Goal: Task Accomplishment & Management: Use online tool/utility

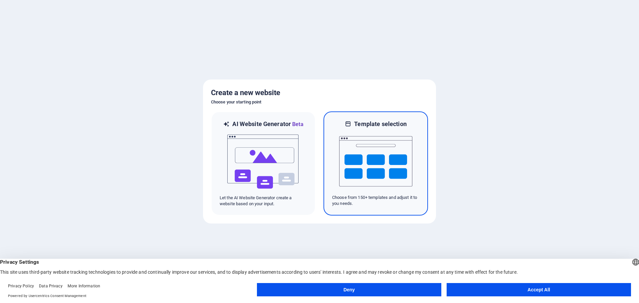
click at [359, 164] on img at bounding box center [375, 161] width 73 height 67
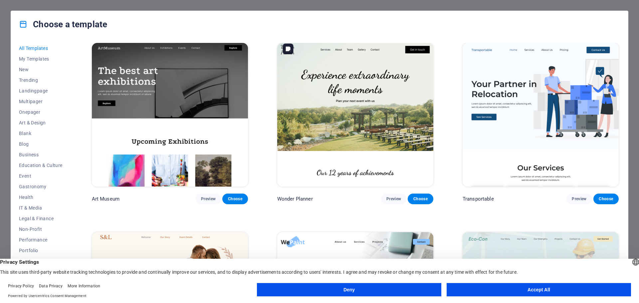
scroll to position [200, 0]
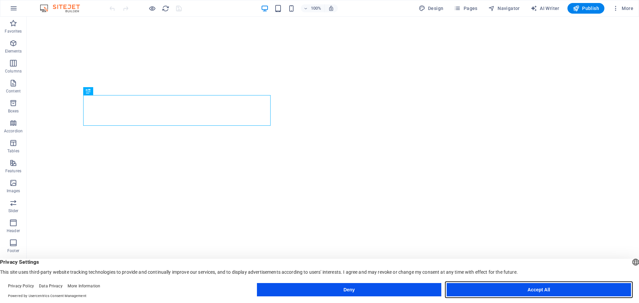
click at [516, 291] on button "Accept All" at bounding box center [539, 289] width 185 height 13
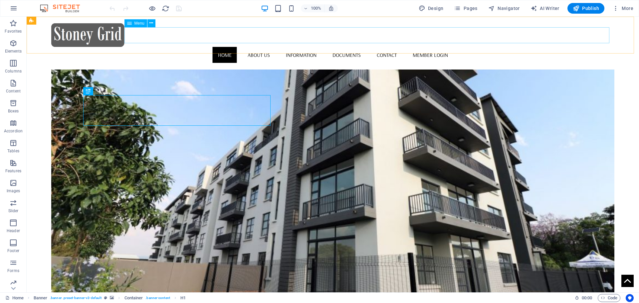
click at [465, 47] on nav "Home About us Information Documents Contact Member Login" at bounding box center [333, 55] width 564 height 16
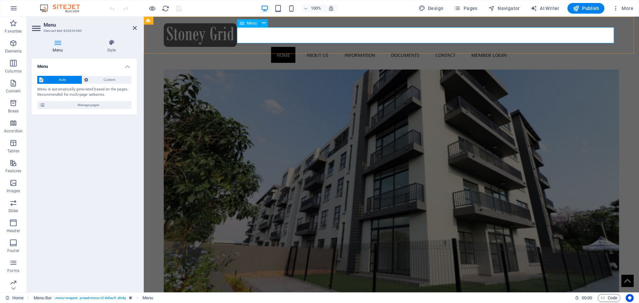
click at [359, 47] on nav "Home About us Information Documents Contact Member Login" at bounding box center [392, 55] width 456 height 16
click at [526, 47] on nav "Home About us Information Documents Contact Member Login" at bounding box center [392, 55] width 456 height 16
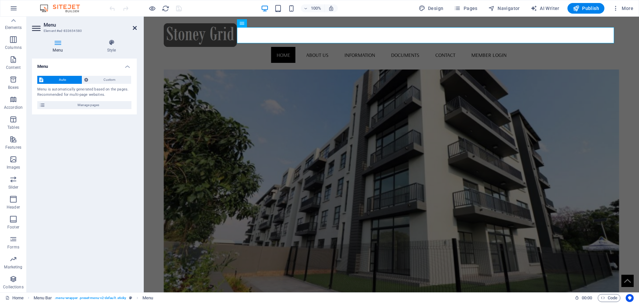
click at [133, 28] on icon at bounding box center [135, 27] width 4 height 5
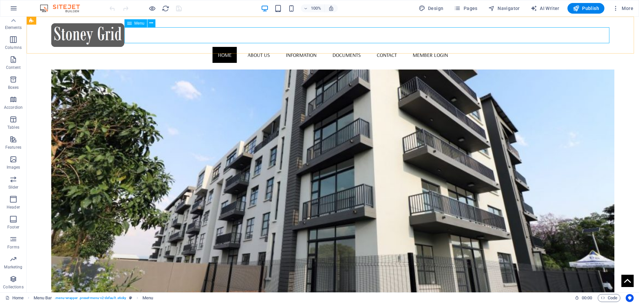
click at [470, 47] on nav "Home About us Information Documents Contact Member Login" at bounding box center [333, 55] width 564 height 16
click at [289, 47] on nav "Home About us Information Documents Contact Member Login" at bounding box center [333, 55] width 564 height 16
click at [172, 47] on nav "Home About us Information Documents Contact Member Login" at bounding box center [333, 55] width 564 height 16
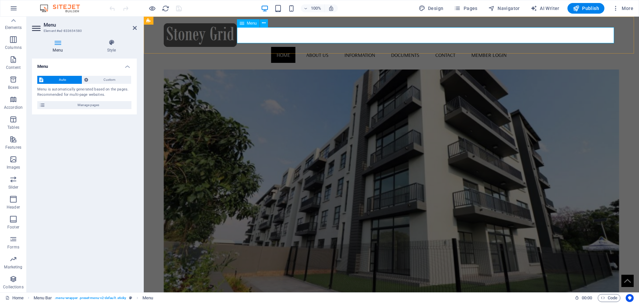
click at [339, 47] on nav "Home About us Information Documents Contact Member Login" at bounding box center [392, 55] width 456 height 16
click at [284, 20] on div "Home About us Information Documents Contact Member Login" at bounding box center [392, 43] width 496 height 53
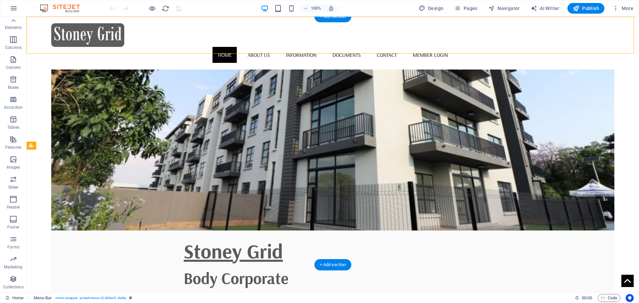
scroll to position [0, 0]
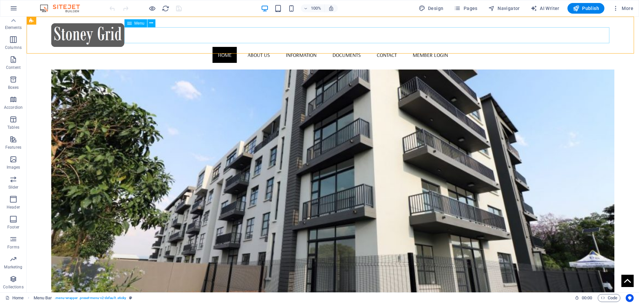
click at [330, 47] on nav "Home About us Information Documents Contact Member Login" at bounding box center [333, 55] width 564 height 16
click at [457, 47] on nav "Home About us Information Documents Contact Member Login" at bounding box center [333, 55] width 564 height 16
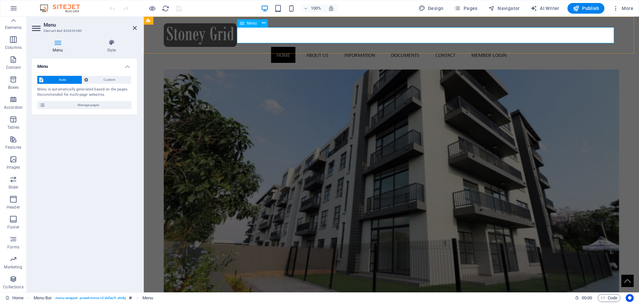
click at [500, 47] on nav "Home About us Information Documents Contact Member Login" at bounding box center [392, 55] width 456 height 16
click at [512, 47] on nav "Home About us Information Documents Contact Member Login" at bounding box center [392, 55] width 456 height 16
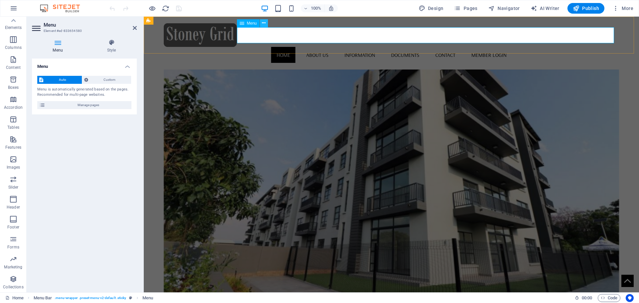
click at [262, 24] on button at bounding box center [264, 23] width 8 height 8
click at [350, 47] on nav "Home About us Information Documents Contact Member Login" at bounding box center [392, 55] width 456 height 16
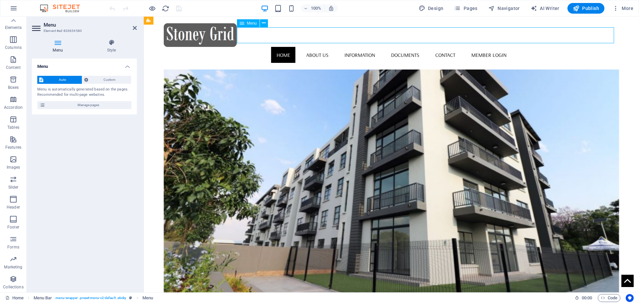
drag, startPoint x: 307, startPoint y: 32, endPoint x: 367, endPoint y: 33, distance: 60.3
click at [367, 47] on nav "Home About us Information Documents Contact Member Login" at bounding box center [392, 55] width 456 height 16
click at [355, 47] on nav "Home About us Information Documents Contact Member Login" at bounding box center [392, 55] width 456 height 16
click at [386, 47] on nav "Home About us Information Documents Contact Member Login" at bounding box center [392, 55] width 456 height 16
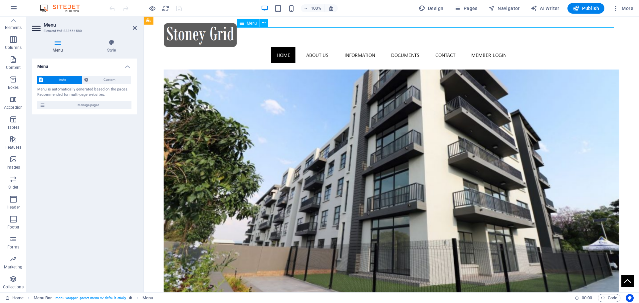
click at [386, 47] on nav "Home About us Information Documents Contact Member Login" at bounding box center [392, 55] width 456 height 16
click at [86, 103] on span "Manage pages" at bounding box center [88, 105] width 82 height 8
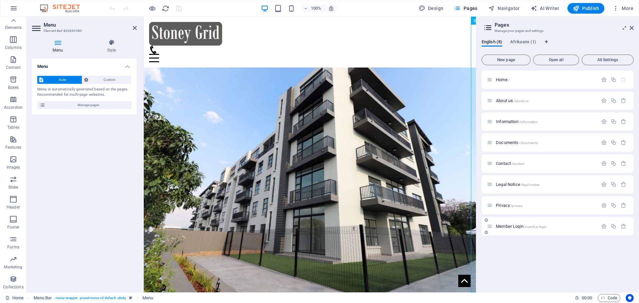
click at [506, 222] on div "Member Login /member-login" at bounding box center [558, 226] width 152 height 18
click at [506, 227] on span "Member Login /member-login" at bounding box center [521, 226] width 51 height 5
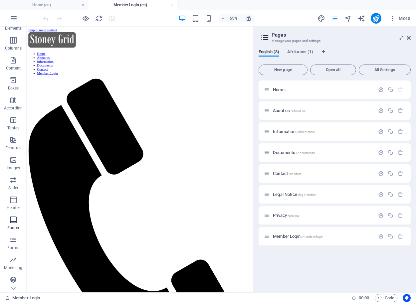
scroll to position [34, 0]
click at [14, 240] on icon "button" at bounding box center [13, 239] width 8 height 8
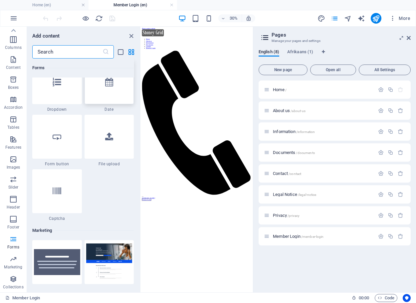
scroll to position [5296, 0]
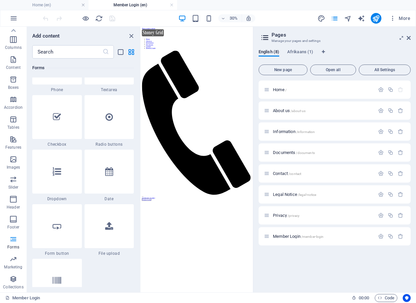
scroll to position [5062, 0]
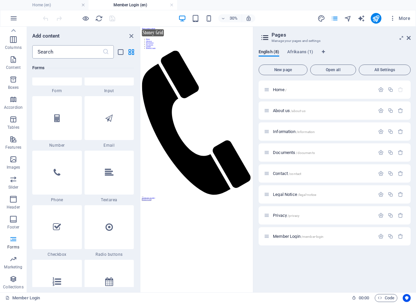
click at [58, 50] on input "text" at bounding box center [67, 51] width 70 height 13
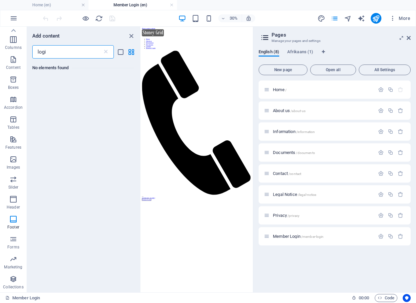
scroll to position [0, 0]
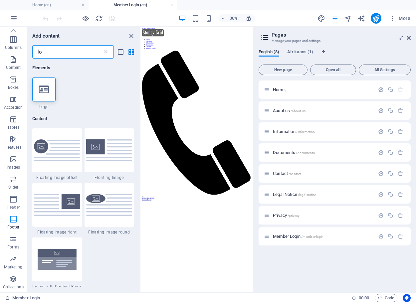
type input "l"
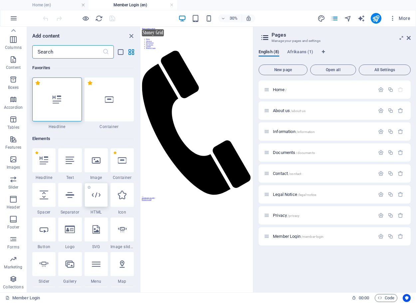
click at [96, 201] on div at bounding box center [96, 195] width 23 height 24
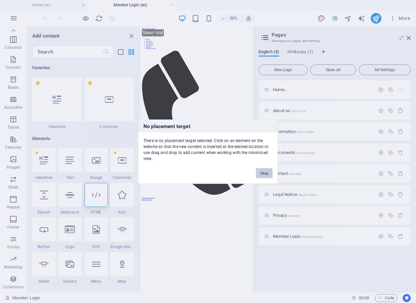
click at [269, 174] on button "Okay" at bounding box center [264, 173] width 17 height 10
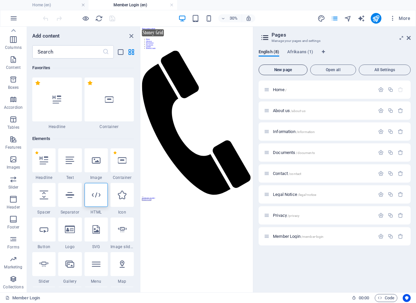
click at [292, 72] on span "New page" at bounding box center [283, 70] width 43 height 4
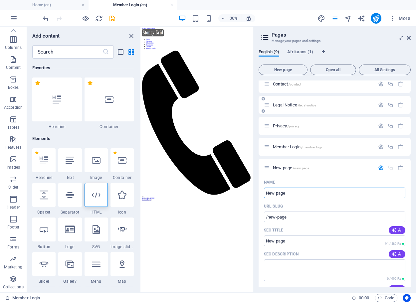
scroll to position [81, 0]
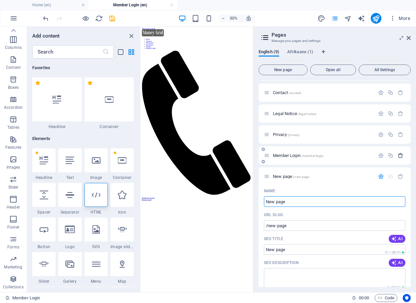
click at [398, 157] on icon "button" at bounding box center [401, 156] width 6 height 6
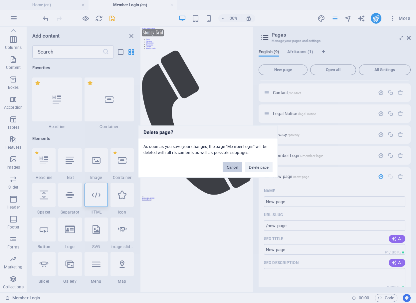
click at [231, 168] on button "Cancel" at bounding box center [232, 167] width 19 height 10
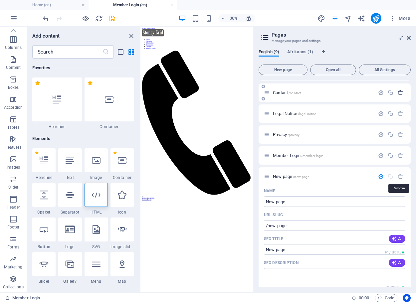
click at [401, 176] on icon "button" at bounding box center [401, 177] width 6 height 6
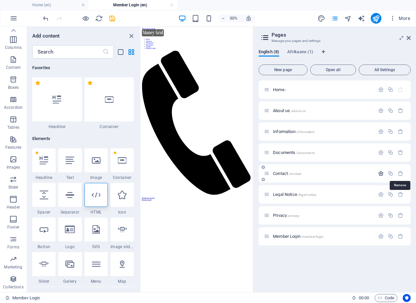
scroll to position [0, 0]
click at [133, 37] on icon "close panel" at bounding box center [132, 36] width 8 height 8
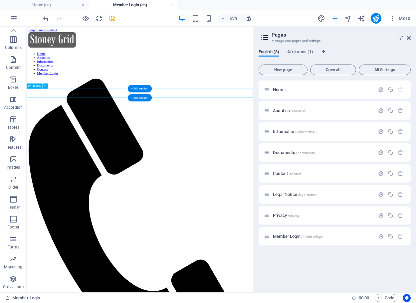
click at [44, 86] on icon at bounding box center [45, 86] width 2 height 5
click at [172, 196] on html "Skip to main content Home About us Information Documents Contact Member Login […" at bounding box center [201, 302] width 348 height 551
click at [34, 87] on span "Button" at bounding box center [37, 86] width 8 height 3
click at [46, 87] on icon at bounding box center [45, 86] width 2 height 5
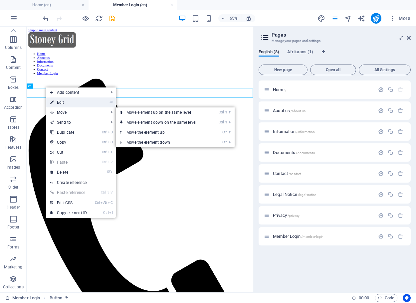
click at [65, 104] on link "⏎ Edit" at bounding box center [68, 103] width 45 height 10
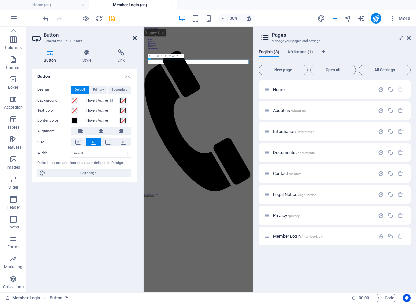
click at [135, 39] on icon at bounding box center [135, 37] width 4 height 5
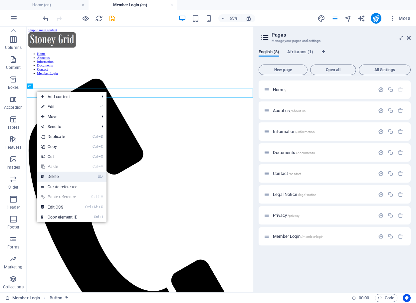
click at [57, 178] on link "⌦ Delete" at bounding box center [59, 177] width 45 height 10
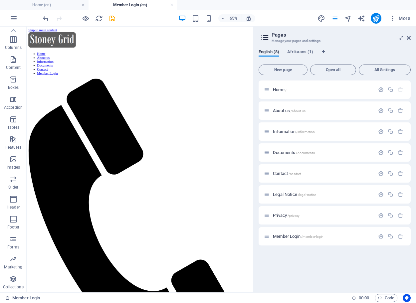
click at [75, 128] on html "Skip to main content Home About us Information Documents Contact Member Login […" at bounding box center [201, 299] width 348 height 545
click at [137, 88] on div "+ Add section" at bounding box center [140, 88] width 24 height 7
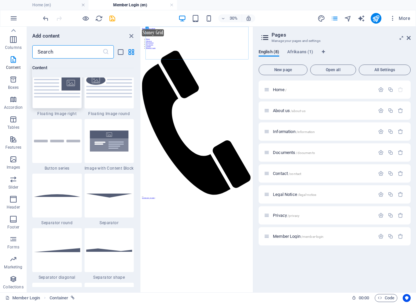
scroll to position [1498, 0]
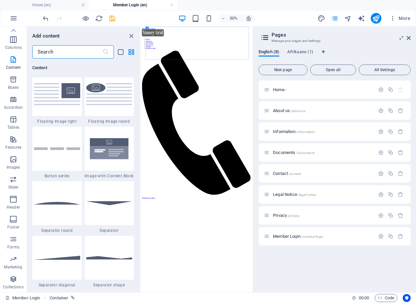
click at [59, 53] on input "text" at bounding box center [67, 51] width 70 height 13
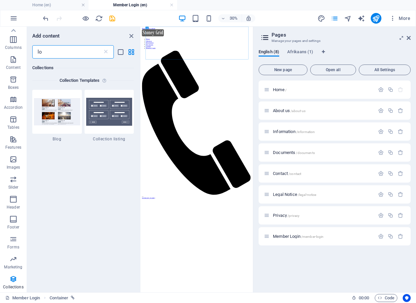
scroll to position [1390, 0]
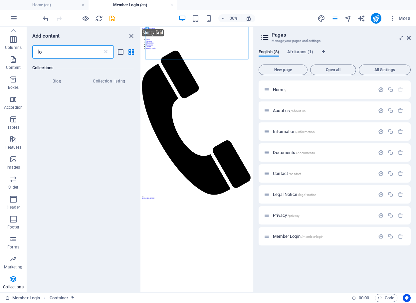
type input "lo"
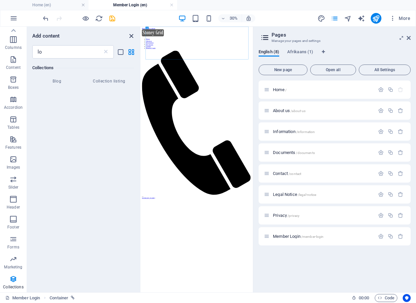
click at [133, 36] on icon "close panel" at bounding box center [132, 36] width 8 height 8
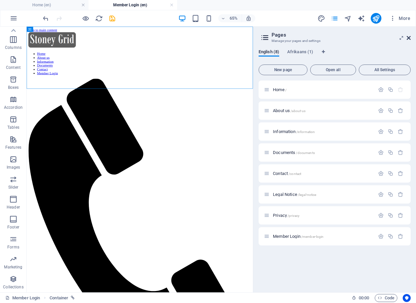
click at [410, 38] on icon at bounding box center [409, 37] width 4 height 5
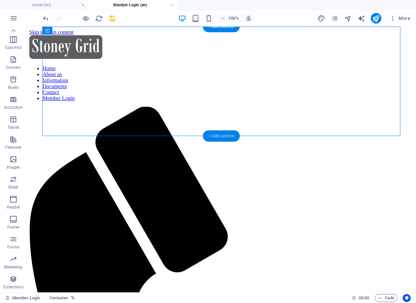
drag, startPoint x: 218, startPoint y: 134, endPoint x: 96, endPoint y: 137, distance: 122.6
click at [218, 134] on div "+ Add section" at bounding box center [221, 136] width 37 height 11
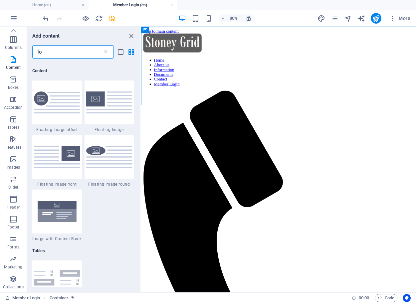
scroll to position [51, 0]
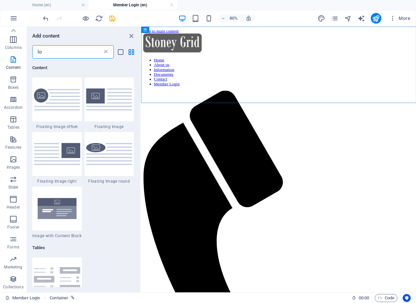
click at [107, 52] on icon at bounding box center [106, 52] width 7 height 7
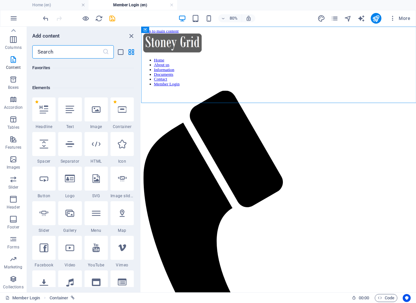
scroll to position [1165, 0]
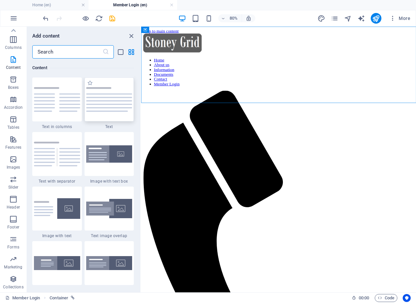
click at [101, 104] on img at bounding box center [109, 99] width 46 height 25
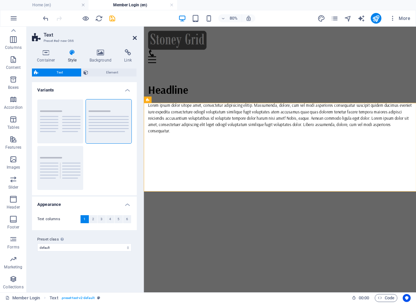
click at [136, 40] on icon at bounding box center [135, 37] width 4 height 5
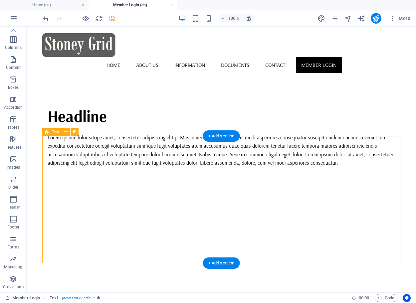
click at [122, 158] on div "Headline Lorem ipsum dolor sitope amet, consectetur adipisicing elitip. Massume…" at bounding box center [221, 135] width 358 height 127
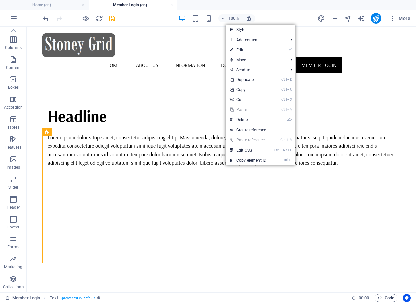
click at [385, 298] on span "Code" at bounding box center [386, 298] width 17 height 8
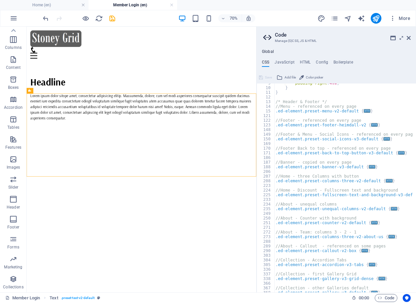
scroll to position [20, 0]
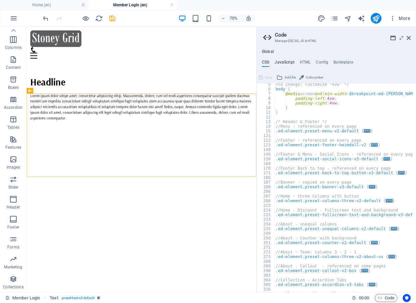
click at [287, 63] on h4 "JavaScript" at bounding box center [285, 63] width 20 height 7
type textarea "/* JS for preset "Menu V2" */"
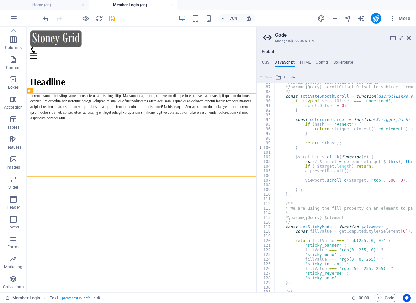
scroll to position [400, 0]
click at [393, 37] on icon at bounding box center [393, 37] width 5 height 5
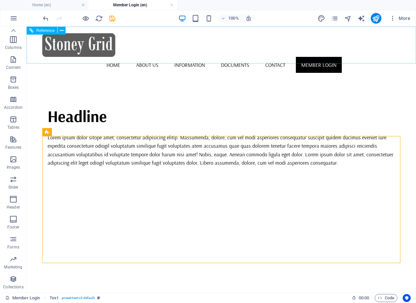
click at [353, 57] on nav "Home About us Information Documents Contact Member Login" at bounding box center [221, 65] width 358 height 16
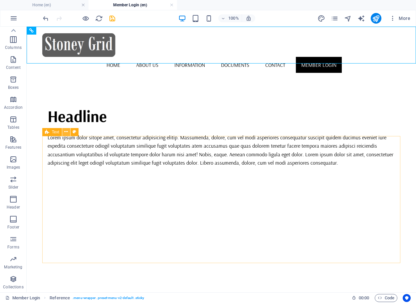
click at [65, 131] on icon at bounding box center [66, 132] width 4 height 7
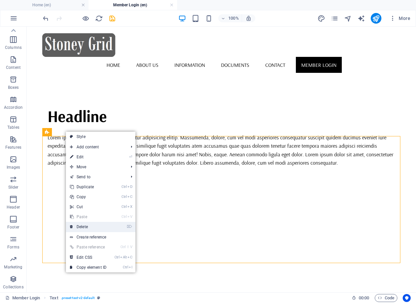
click at [86, 227] on link "⌦ Delete" at bounding box center [88, 227] width 45 height 10
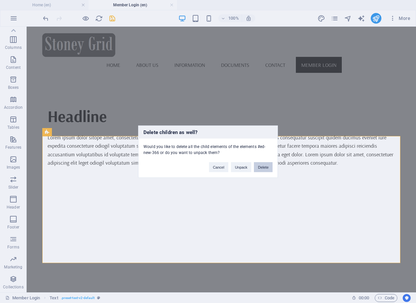
click at [261, 169] on button "Delete" at bounding box center [263, 167] width 19 height 10
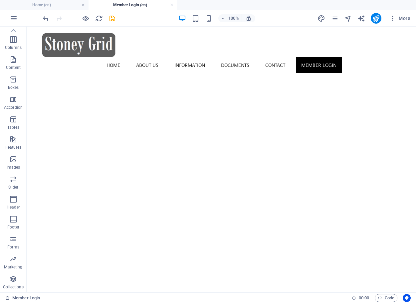
click at [165, 72] on html "Skip to main content Home About us Information Documents Contact Member Login […" at bounding box center [222, 50] width 390 height 46
click at [258, 72] on html "Skip to main content Home About us Information Documents Contact Member Login […" at bounding box center [222, 50] width 390 height 46
click at [388, 296] on span "Code" at bounding box center [386, 298] width 17 height 8
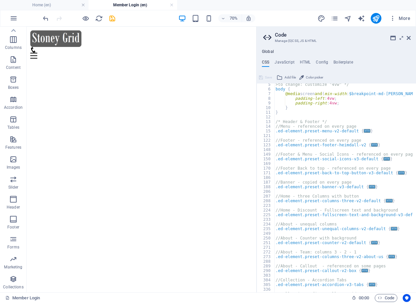
click at [402, 38] on icon at bounding box center [402, 37] width 0 height 5
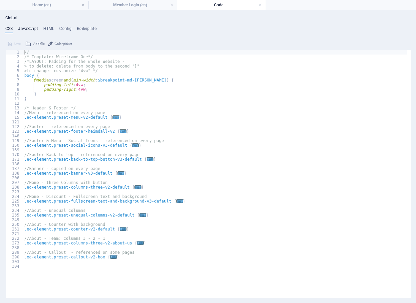
click at [30, 30] on h4 "JavaScript" at bounding box center [28, 29] width 20 height 7
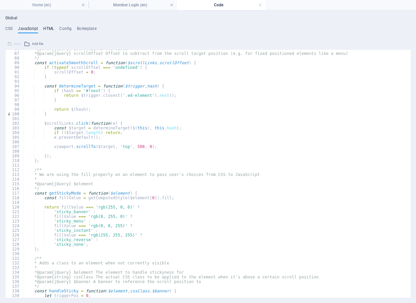
click at [48, 28] on h4 "HTML" at bounding box center [48, 29] width 11 height 7
type textarea "<a href="#main-content" class="wv-link-content button">Skip to main content</a>"
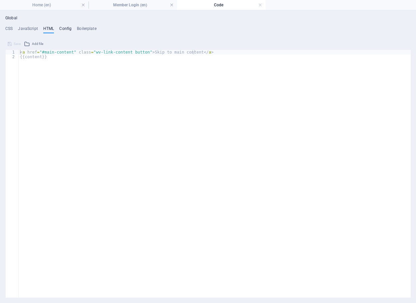
click at [64, 27] on h4 "Config" at bounding box center [65, 29] width 12 height 7
type textarea "$color-background: #ffffff;"
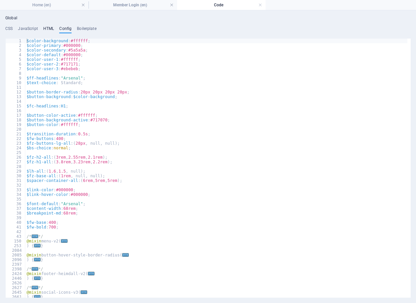
click at [52, 28] on h4 "HTML" at bounding box center [48, 29] width 11 height 7
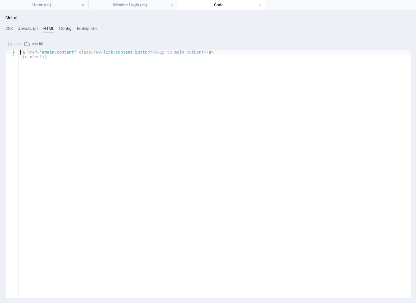
click at [62, 27] on h4 "Config" at bounding box center [65, 29] width 12 height 7
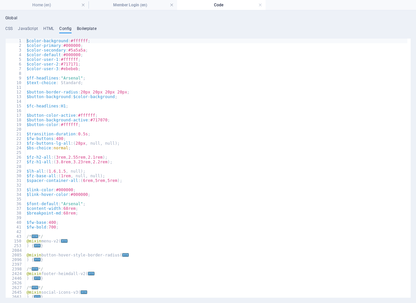
click at [78, 27] on h4 "Boilerplate" at bounding box center [87, 29] width 20 height 7
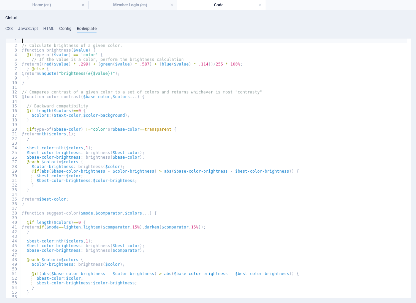
click at [63, 28] on h4 "Config" at bounding box center [65, 29] width 12 height 7
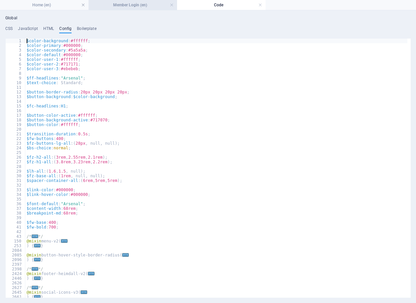
click at [111, 6] on h4 "Member Login (en)" at bounding box center [133, 4] width 89 height 7
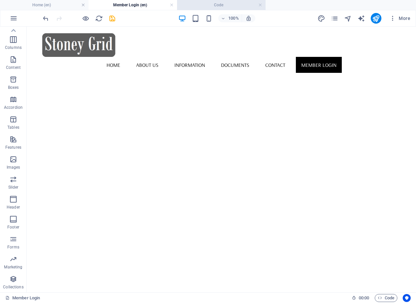
click at [209, 8] on h4 "Code" at bounding box center [221, 4] width 89 height 7
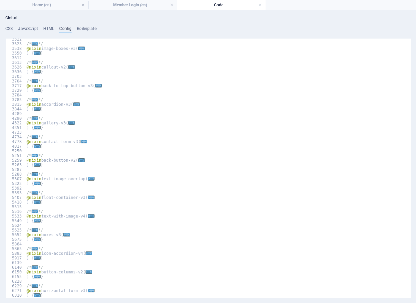
scroll to position [353, 0]
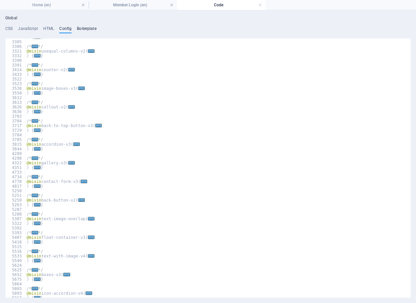
click at [89, 28] on h4 "Boilerplate" at bounding box center [87, 29] width 20 height 7
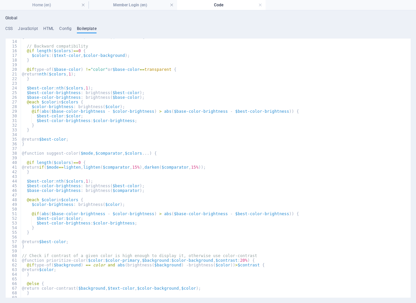
scroll to position [0, 0]
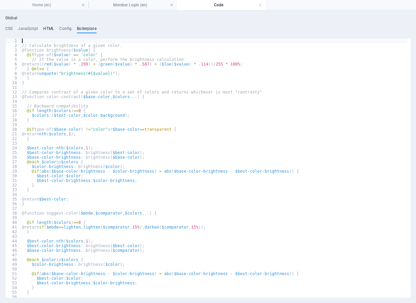
click at [46, 31] on h4 "HTML" at bounding box center [48, 29] width 11 height 7
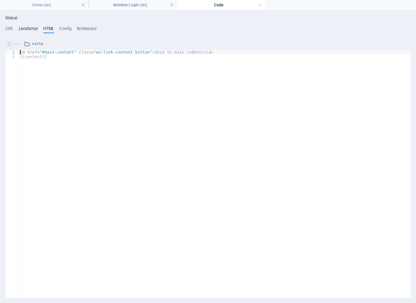
click at [24, 32] on h4 "JavaScript" at bounding box center [28, 29] width 20 height 7
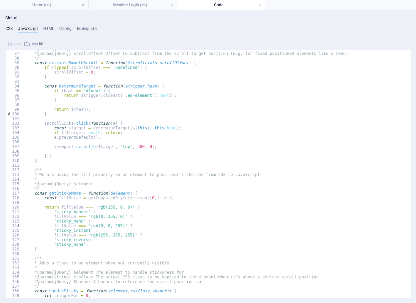
click at [11, 28] on h4 "CSS" at bounding box center [8, 29] width 7 height 7
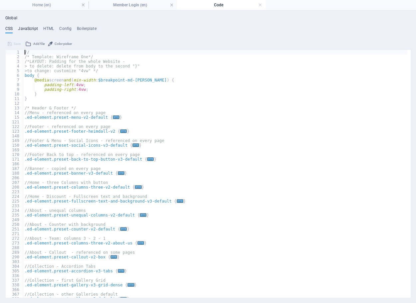
click at [27, 28] on h4 "JavaScript" at bounding box center [28, 29] width 20 height 7
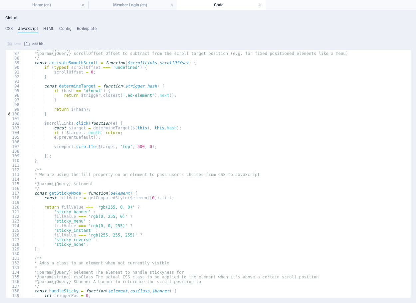
click at [52, 25] on div "Global CSS JavaScript HTML Config Boilerplate // 1 2 3 4 5 6 7 8 9 10 11 12 13 …" at bounding box center [208, 157] width 406 height 282
click at [51, 28] on h4 "HTML" at bounding box center [48, 29] width 11 height 7
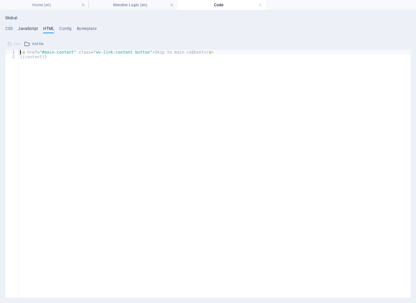
click at [33, 28] on h4 "JavaScript" at bounding box center [28, 29] width 20 height 7
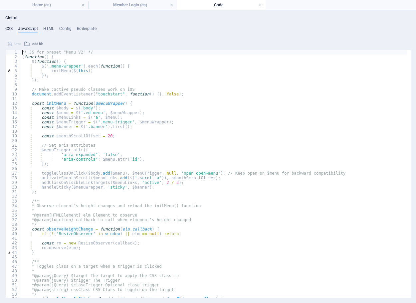
click at [10, 28] on h4 "CSS" at bounding box center [8, 29] width 7 height 7
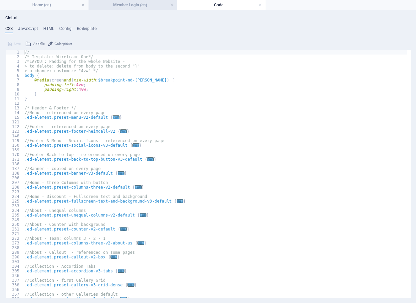
click at [171, 5] on link at bounding box center [172, 5] width 4 height 6
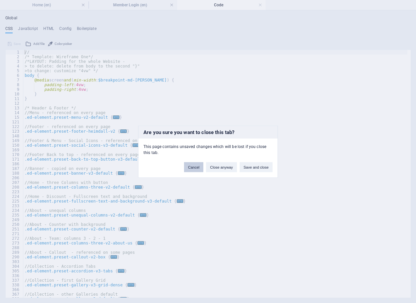
click at [195, 168] on button "Cancel" at bounding box center [193, 167] width 19 height 10
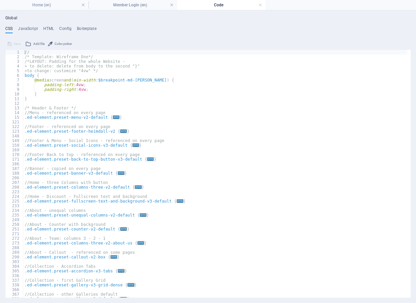
click at [126, 35] on div "CSS JavaScript HTML Config Boilerplate // 1 2 3 4 5 6 7 8 9 10 11 12 13 14 15 1…" at bounding box center [208, 162] width 406 height 272
click at [260, 5] on link at bounding box center [260, 5] width 4 height 6
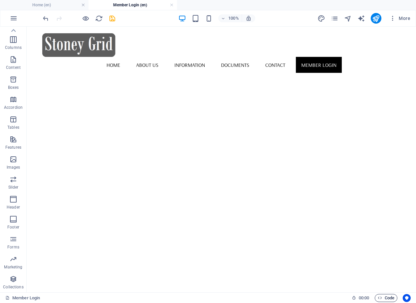
drag, startPoint x: 382, startPoint y: 300, endPoint x: 379, endPoint y: 298, distance: 3.5
click at [379, 298] on icon "button" at bounding box center [380, 298] width 4 height 4
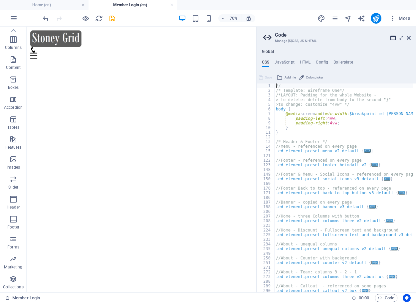
click at [394, 39] on icon at bounding box center [393, 37] width 5 height 5
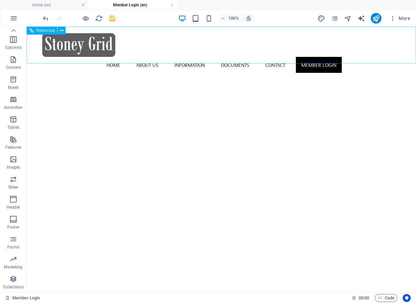
click at [316, 57] on nav "Home About us Information Documents Contact Member Login" at bounding box center [221, 65] width 358 height 16
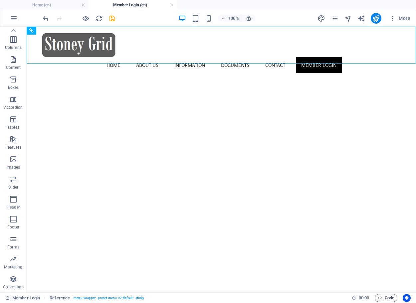
click at [388, 296] on span "Code" at bounding box center [386, 298] width 17 height 8
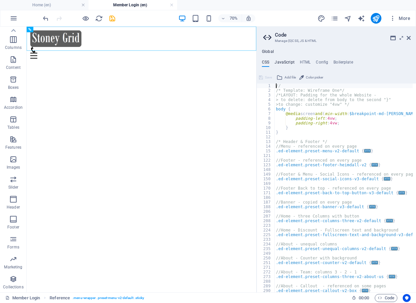
click at [284, 65] on h4 "JavaScript" at bounding box center [285, 63] width 20 height 7
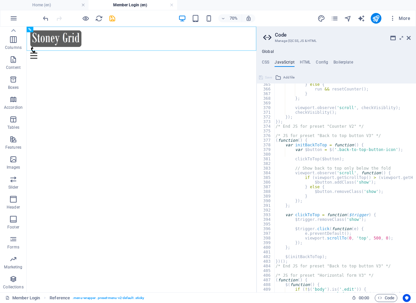
scroll to position [1753, 0]
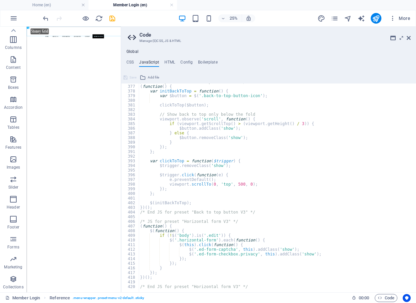
drag, startPoint x: 257, startPoint y: 158, endPoint x: 119, endPoint y: 149, distance: 138.5
click at [119, 149] on div "Home (en) Member Login (en) Favorites Elements Columns Content Boxes Accordion …" at bounding box center [208, 160] width 416 height 266
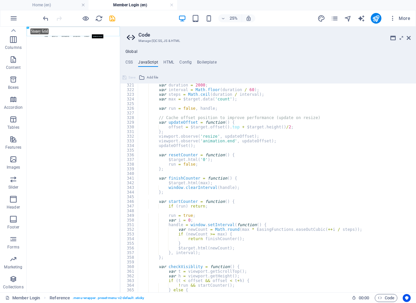
scroll to position [1353, 0]
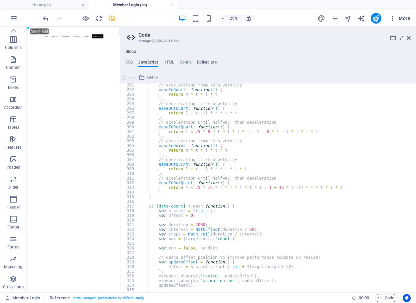
click at [395, 20] on icon "button" at bounding box center [393, 18] width 7 height 7
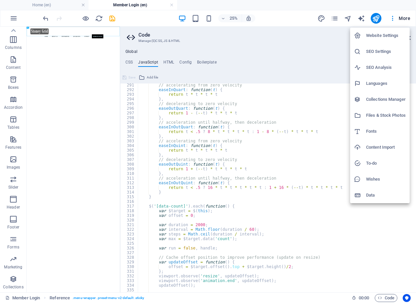
click at [76, 96] on div at bounding box center [208, 151] width 416 height 303
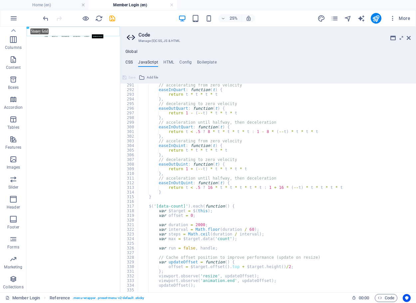
click at [127, 61] on h4 "CSS" at bounding box center [129, 63] width 7 height 7
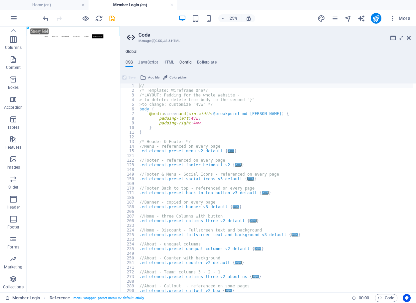
click at [190, 61] on h4 "Config" at bounding box center [186, 63] width 12 height 7
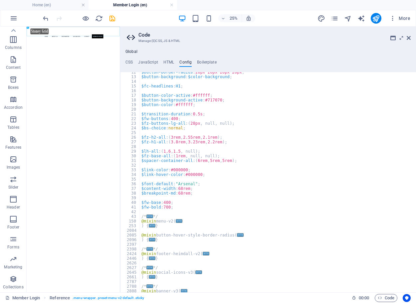
scroll to position [0, 0]
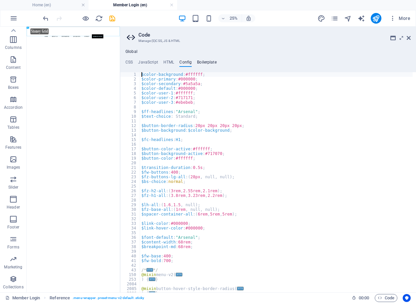
click at [206, 62] on h4 "Boilerplate" at bounding box center [207, 63] width 20 height 7
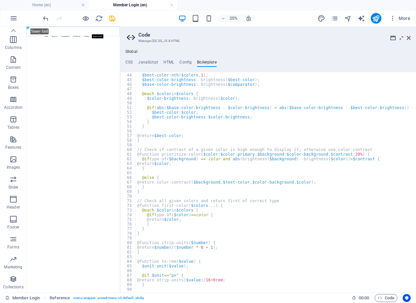
scroll to position [79, 0]
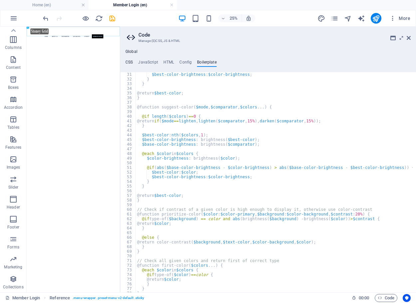
click at [127, 62] on h4 "CSS" at bounding box center [129, 63] width 7 height 7
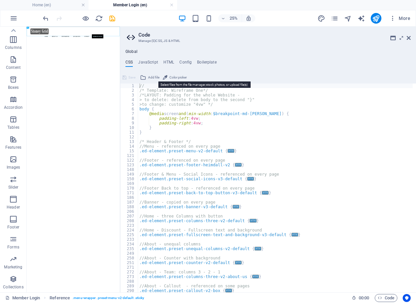
click at [147, 77] on button "Add file" at bounding box center [149, 78] width 21 height 8
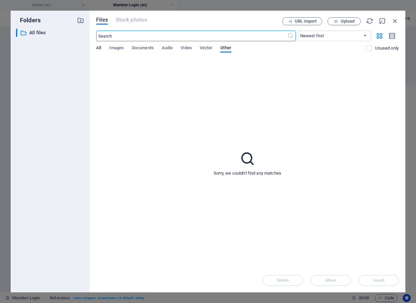
click at [101, 49] on span "All" at bounding box center [98, 48] width 5 height 9
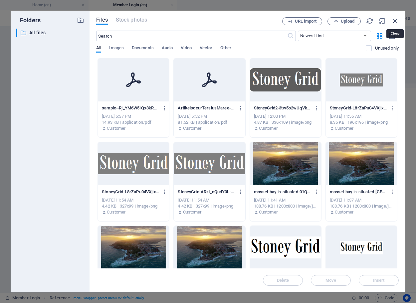
click at [395, 20] on icon "button" at bounding box center [395, 20] width 7 height 7
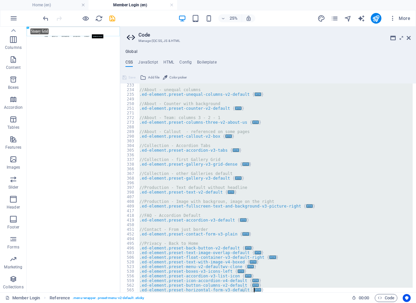
scroll to position [155, 0]
drag, startPoint x: 140, startPoint y: 86, endPoint x: 264, endPoint y: 315, distance: 260.4
click at [264, 303] on html "Stoney Grid Home (en) Member Login (en) Favorites Elements Columns Content Boxe…" at bounding box center [208, 151] width 416 height 303
type textarea "@include horizontal-form-v3; }"
click at [145, 62] on h4 "JavaScript" at bounding box center [148, 63] width 20 height 7
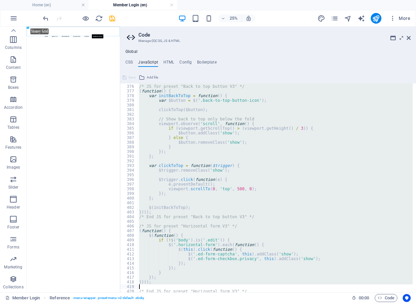
scroll to position [1753, 0]
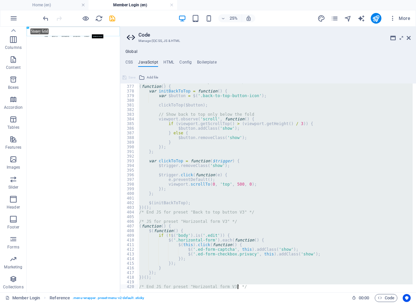
drag, startPoint x: 136, startPoint y: 88, endPoint x: 224, endPoint y: 319, distance: 247.3
click at [224, 303] on html "Stoney Grid Home (en) Member Login (en) Favorites Elements Columns Content Boxe…" at bounding box center [208, 151] width 416 height 303
type textarea "/* End JS for preset "Horizontal form V3" */"
click at [170, 64] on h4 "HTML" at bounding box center [169, 63] width 11 height 7
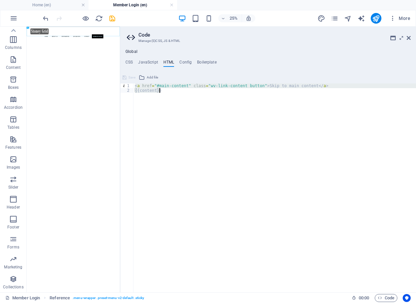
drag, startPoint x: 135, startPoint y: 86, endPoint x: 200, endPoint y: 107, distance: 68.1
click at [199, 106] on div "< a href = "#main-content" class = "wv-link-content button" > Skip to main cont…" at bounding box center [275, 193] width 283 height 218
type textarea "<a href="#main-content" class="wv-link-content button">Skip to main content</a>…"
click at [183, 62] on h4 "Config" at bounding box center [186, 63] width 12 height 7
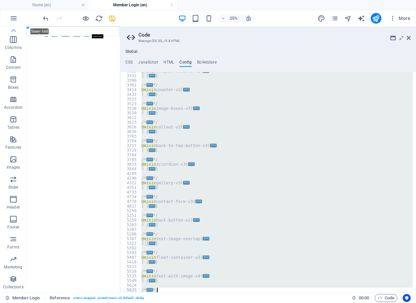
scroll to position [432, 0]
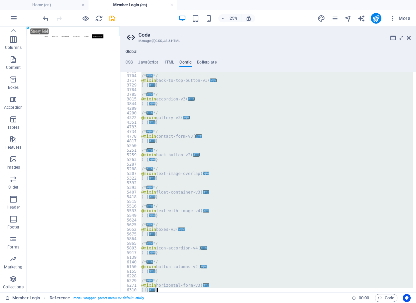
drag, startPoint x: 141, startPoint y: 75, endPoint x: 225, endPoint y: 313, distance: 253.1
click at [225, 303] on html "Stoney Grid Home (en) Member Login (en) Favorites Elements Columns Content Boxe…" at bounding box center [208, 151] width 416 height 303
type textarea "} }"
click at [208, 61] on h4 "Boilerplate" at bounding box center [207, 63] width 20 height 7
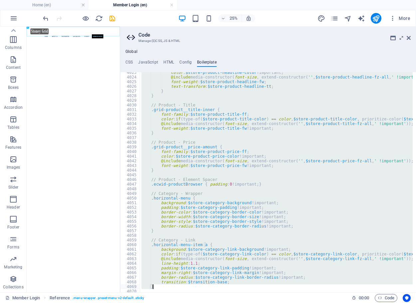
scroll to position [10697, 0]
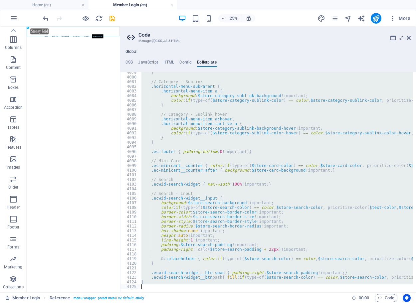
drag, startPoint x: 137, startPoint y: 79, endPoint x: 277, endPoint y: 319, distance: 278.0
click at [277, 303] on html "Stoney Grid Home (en) Member Login (en) Favorites Elements Columns Content Boxe…" at bounding box center [208, 151] width 416 height 303
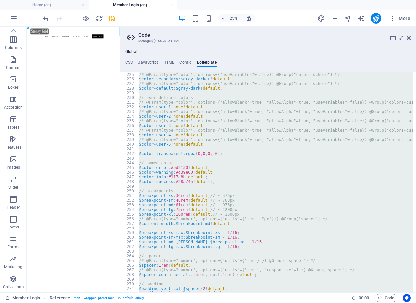
scroll to position [0, 0]
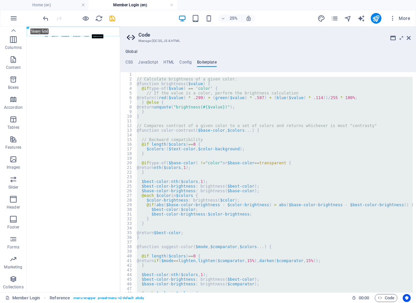
click at [213, 89] on html "Skip to main content Home About us Information Documents Contact Member Login […" at bounding box center [213, 58] width 373 height 63
click at [130, 163] on div "20" at bounding box center [129, 163] width 16 height 5
click at [318, 151] on div "// Calculate brightness of a given color. @function brightness ( $value ) { @if…" at bounding box center [274, 182] width 277 height 220
type textarea "$colors: ($text-color, $color-background);"
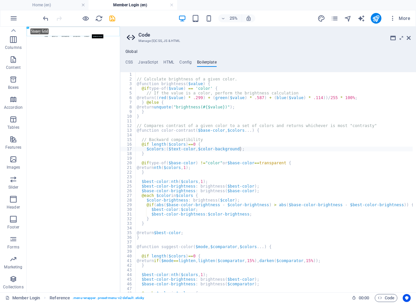
click at [411, 40] on aside "Code Manage (S)CSS, JS & HTML Global CSS JavaScript HTML Config Boilerplate @in…" at bounding box center [268, 160] width 296 height 266
click at [409, 38] on icon at bounding box center [409, 37] width 4 height 5
